Goal: Task Accomplishment & Management: Manage account settings

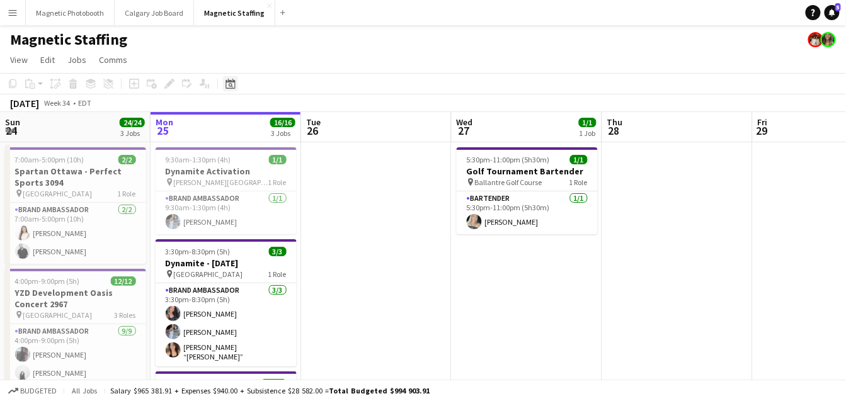
click at [226, 83] on icon "Date picker" at bounding box center [230, 84] width 10 height 10
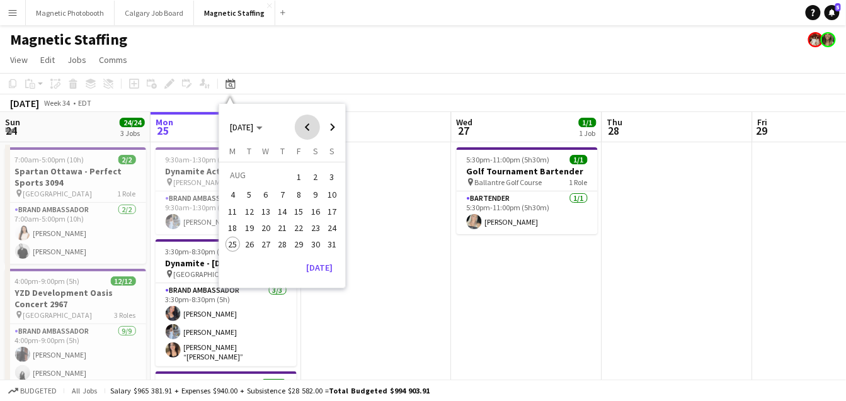
click at [305, 125] on span "Previous month" at bounding box center [307, 127] width 25 height 25
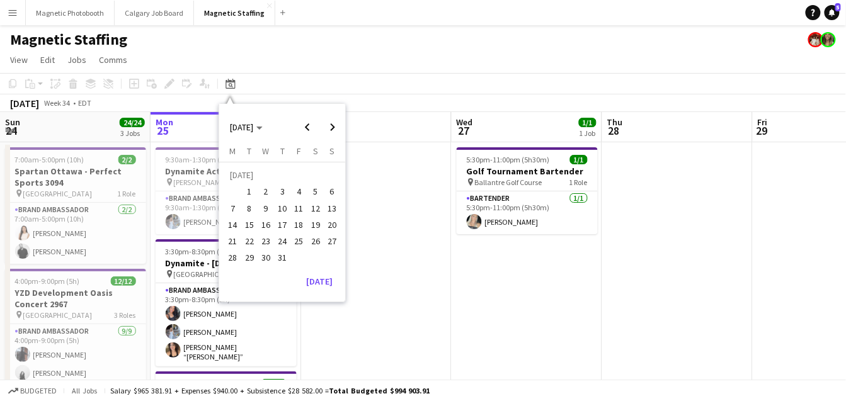
click at [251, 257] on span "29" at bounding box center [249, 258] width 15 height 15
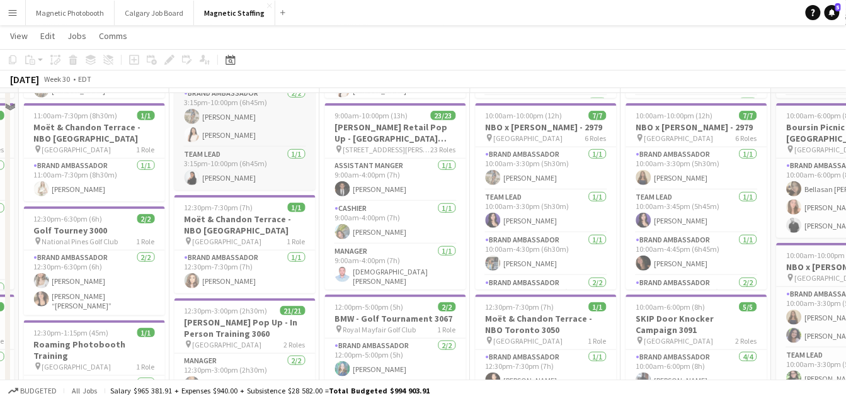
scroll to position [243, 0]
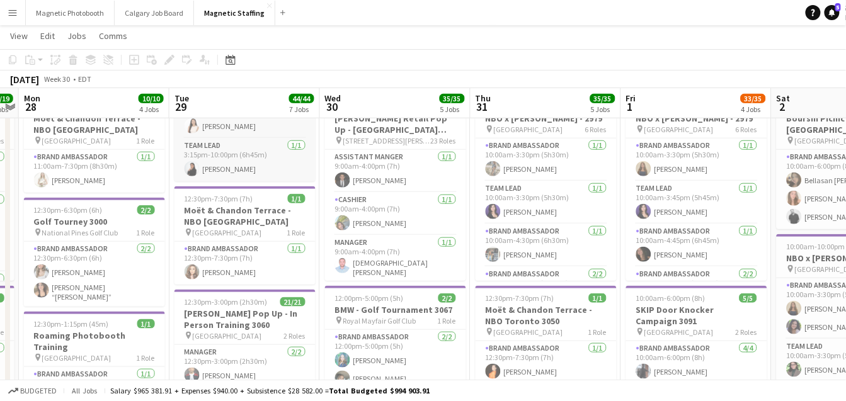
click at [208, 313] on h3 "[PERSON_NAME] Pop Up - In Person Training 3060" at bounding box center [244, 319] width 141 height 23
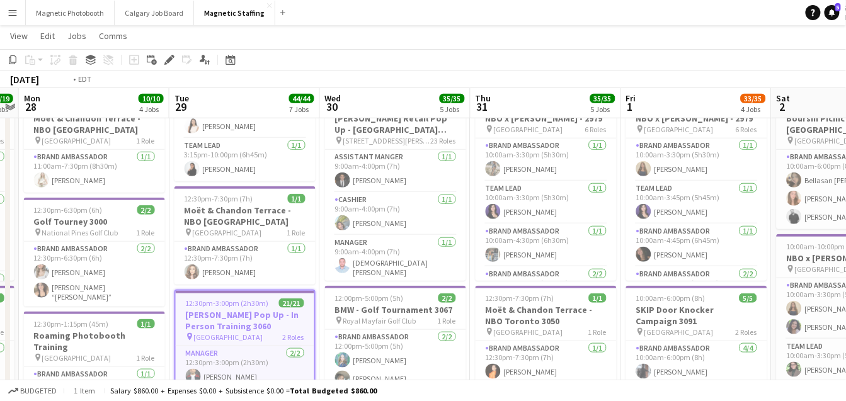
scroll to position [0, 540]
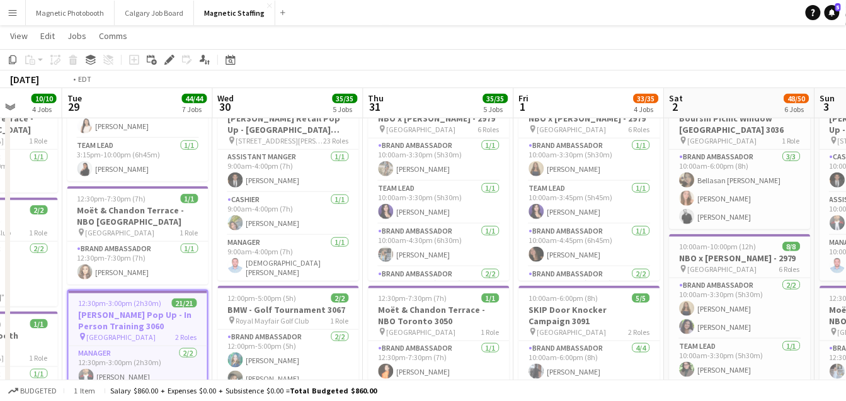
drag, startPoint x: 355, startPoint y: 295, endPoint x: 248, endPoint y: 295, distance: 107.1
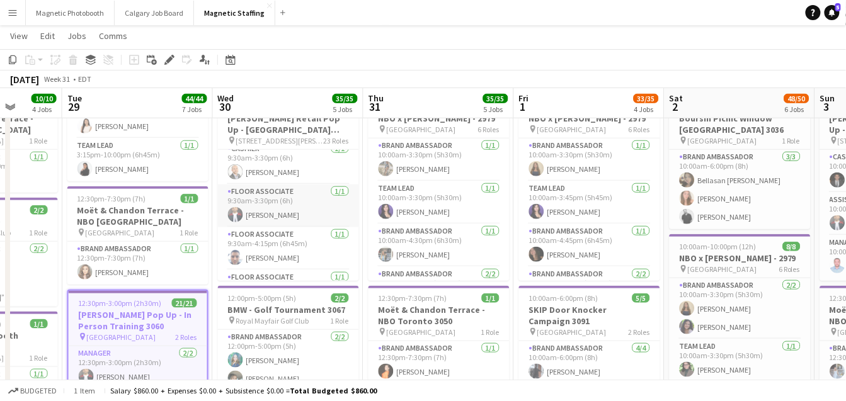
scroll to position [232, 0]
click at [253, 252] on app-card-role "Floor Associate [DATE] 9:30am-4:15pm (6h45m) [PERSON_NAME]" at bounding box center [288, 246] width 141 height 43
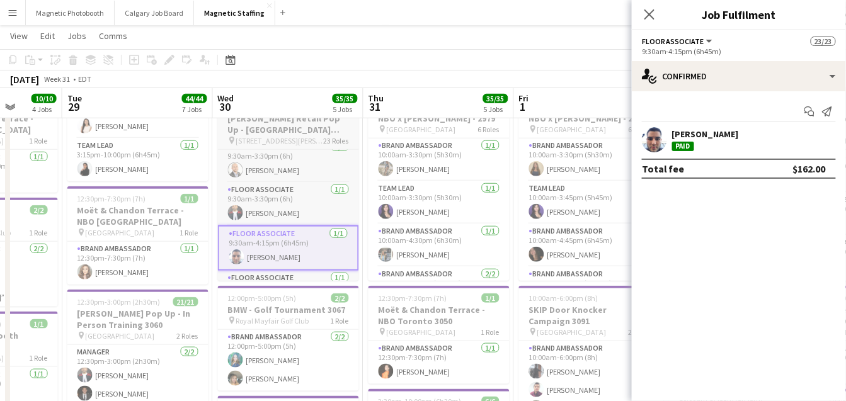
click at [257, 121] on h3 "[PERSON_NAME] Retail Pop Up - [GEOGRAPHIC_DATA] #3060" at bounding box center [288, 124] width 141 height 23
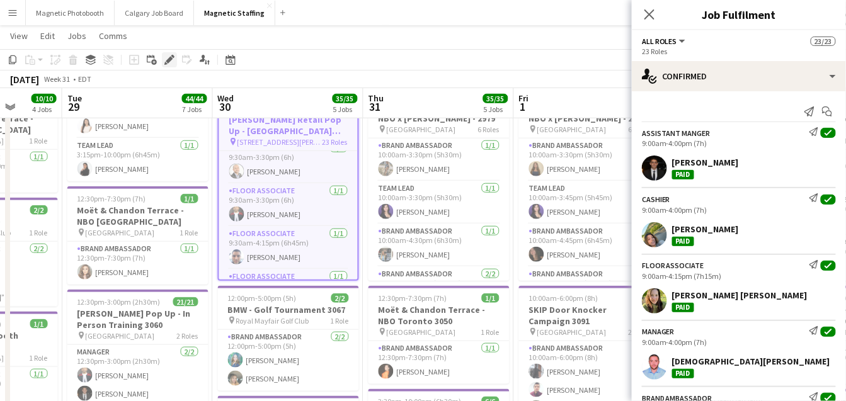
click at [168, 59] on icon at bounding box center [169, 60] width 7 height 7
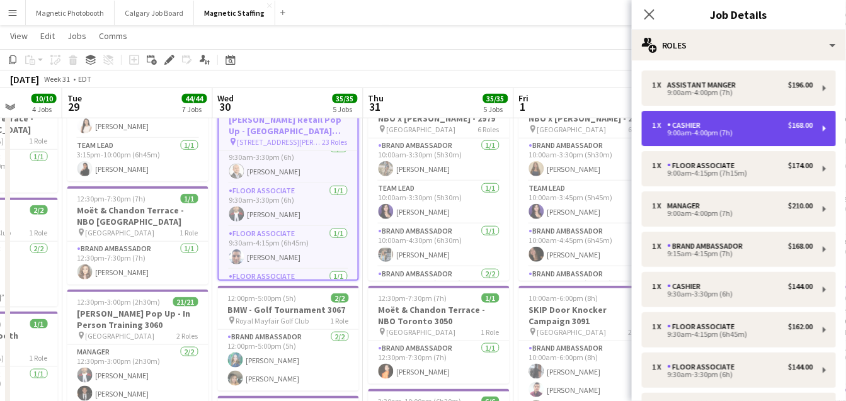
click at [777, 138] on div "1 x Cashier $168.00 9:00am-4:00pm (7h)" at bounding box center [739, 128] width 194 height 35
